Goal: Use online tool/utility

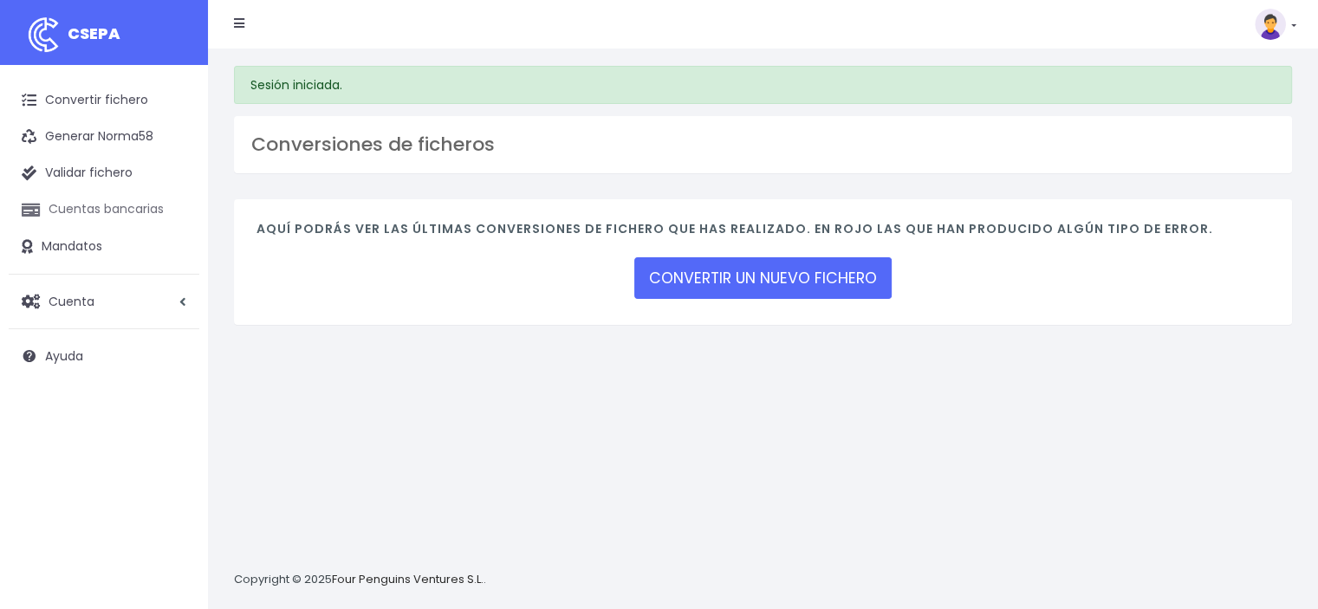
click at [129, 218] on link "Cuentas bancarias" at bounding box center [104, 210] width 191 height 36
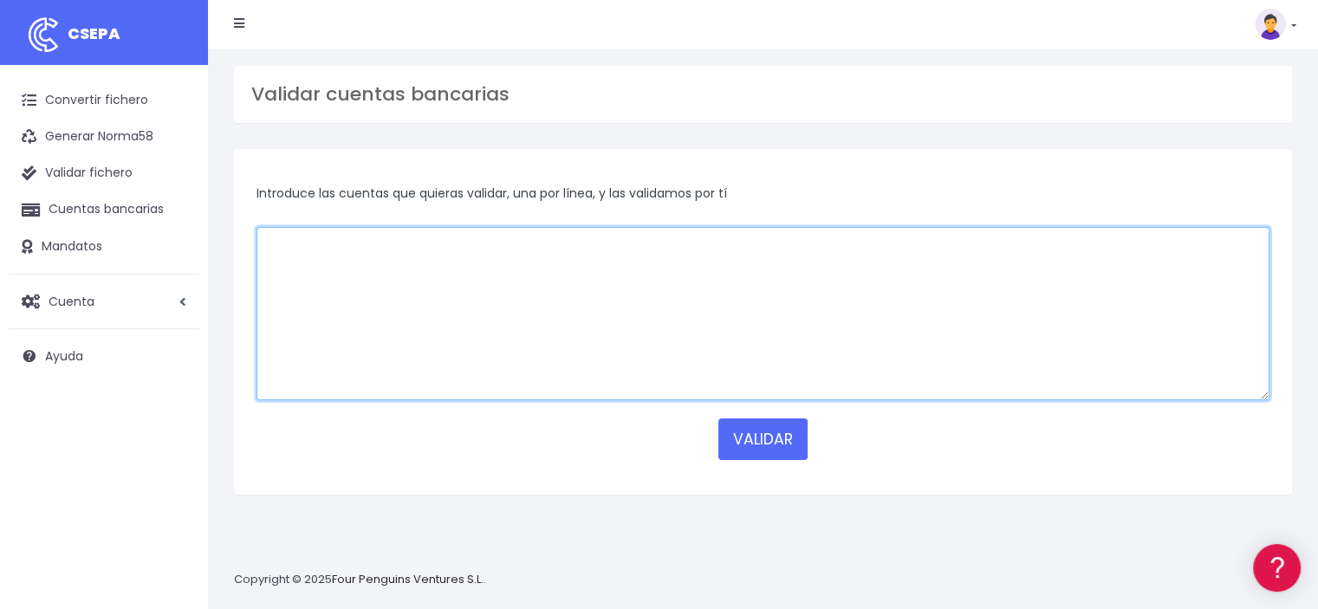
click at [306, 250] on textarea at bounding box center [763, 313] width 1013 height 173
paste textarea "PL1610900000000030100068 / PL16109013040000000030100068"
type textarea "PL1610900000000030100068 PL16109013040000000030100068"
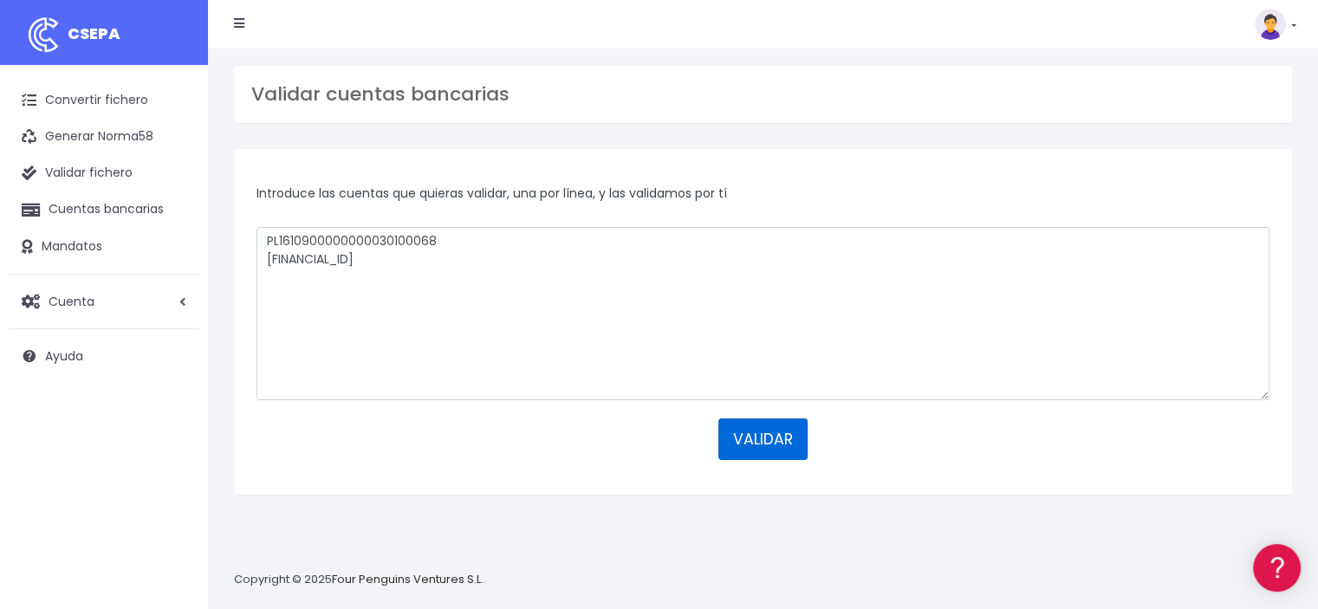
click at [772, 427] on button "VALIDAR" at bounding box center [763, 440] width 89 height 42
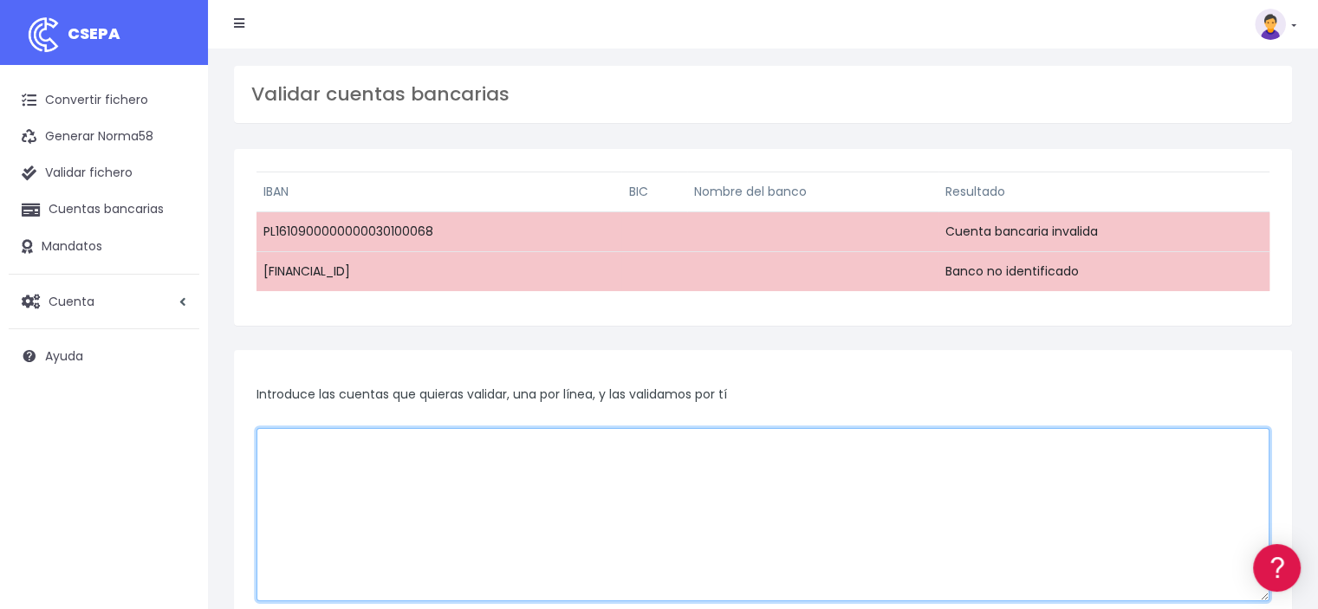
click at [416, 462] on textarea at bounding box center [763, 514] width 1013 height 173
paste textarea "16 1090 1304 0000 0000 3010 0068"
click at [266, 439] on textarea "16 1090 1304 0000 0000 3010 0068" at bounding box center [763, 514] width 1013 height 173
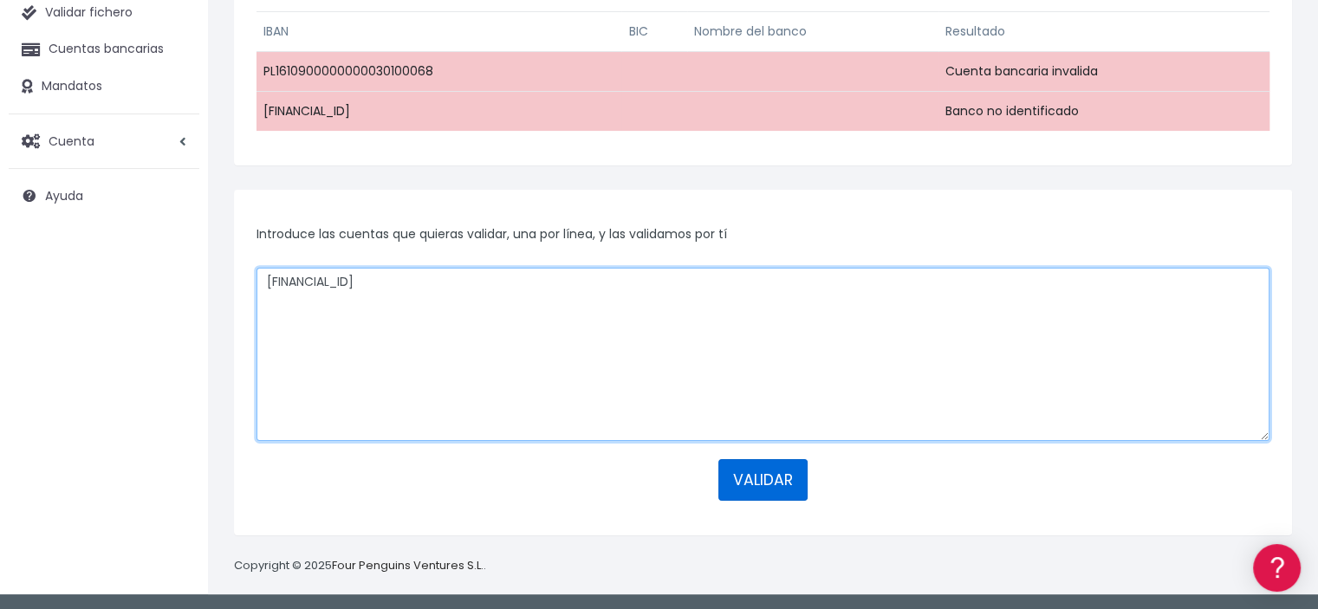
type textarea "PL16 1090 1304 0000 0000 3010 0068"
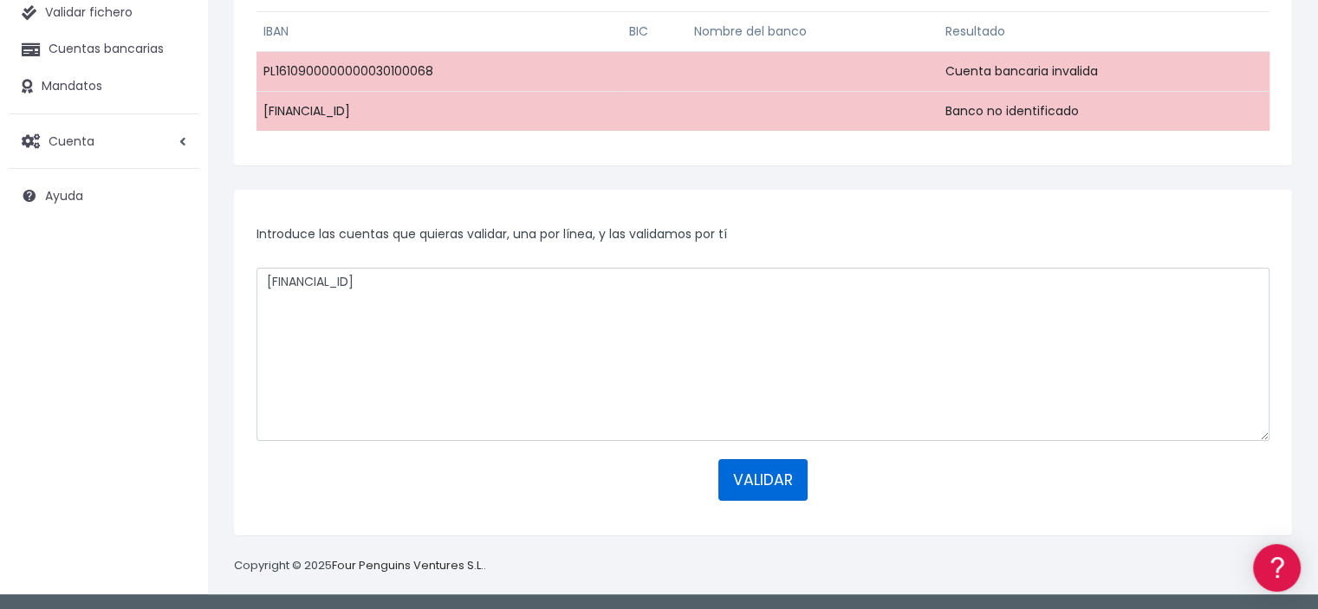
click at [751, 491] on button "VALIDAR" at bounding box center [763, 480] width 89 height 42
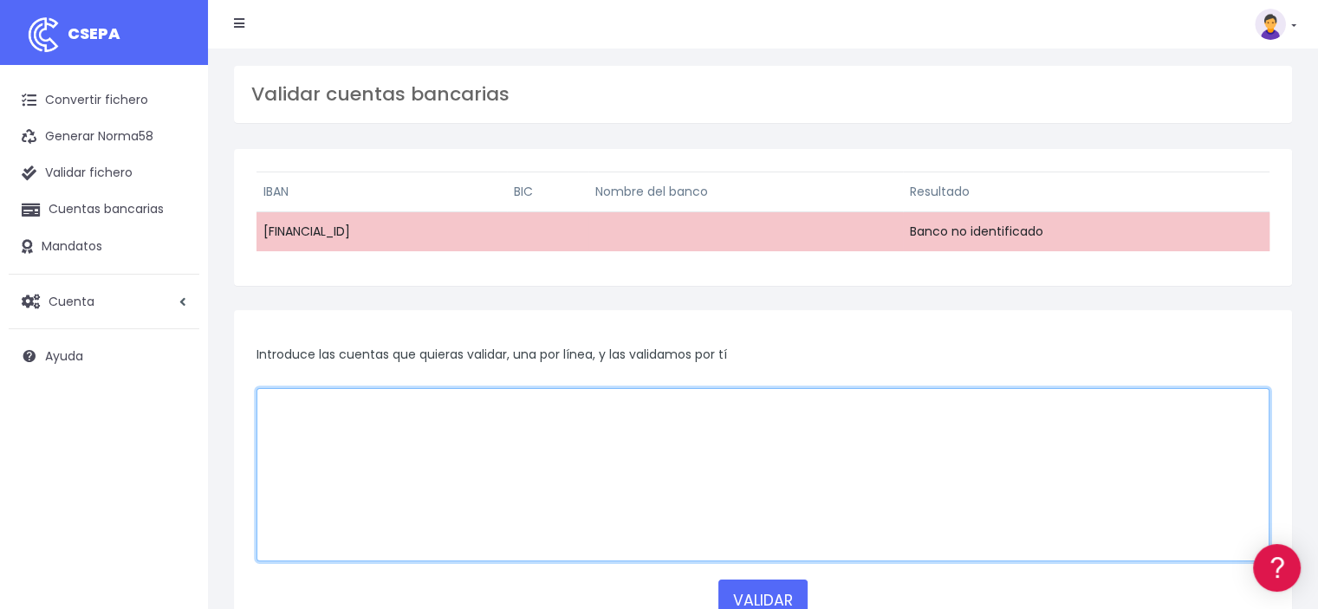
click at [478, 422] on textarea at bounding box center [763, 474] width 1013 height 173
paste textarea "[FINANCIAL_ID]"
type textarea "[FINANCIAL_ID]"
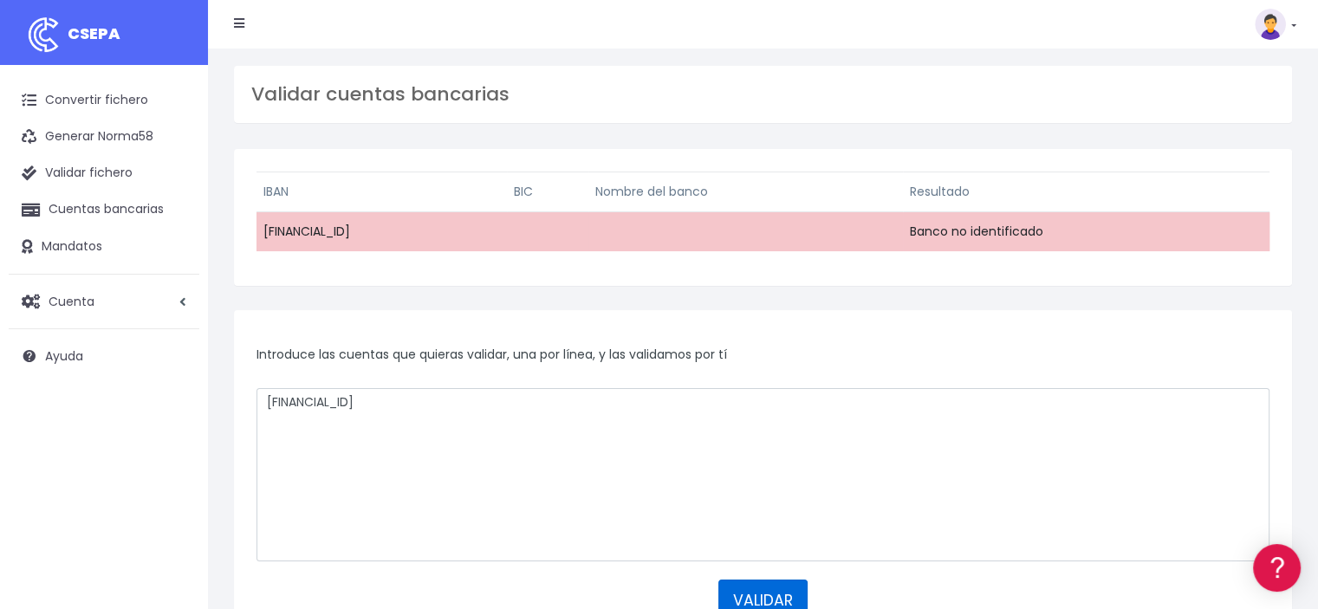
click at [777, 592] on button "VALIDAR" at bounding box center [763, 601] width 89 height 42
